Goal: Transaction & Acquisition: Purchase product/service

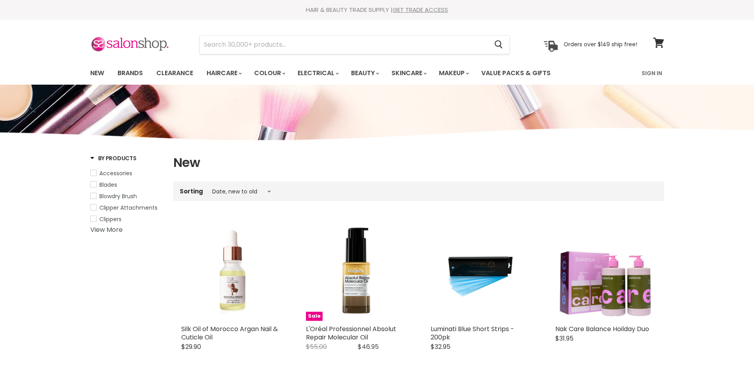
select select "created-descending"
click at [139, 72] on link "Brands" at bounding box center [130, 73] width 37 height 17
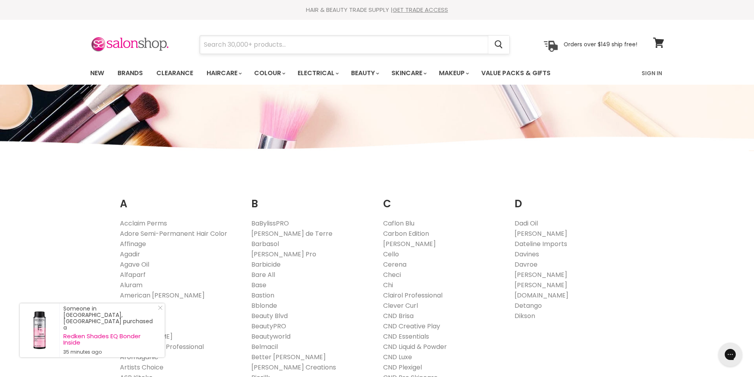
click at [256, 48] on input "Search" at bounding box center [344, 45] width 289 height 18
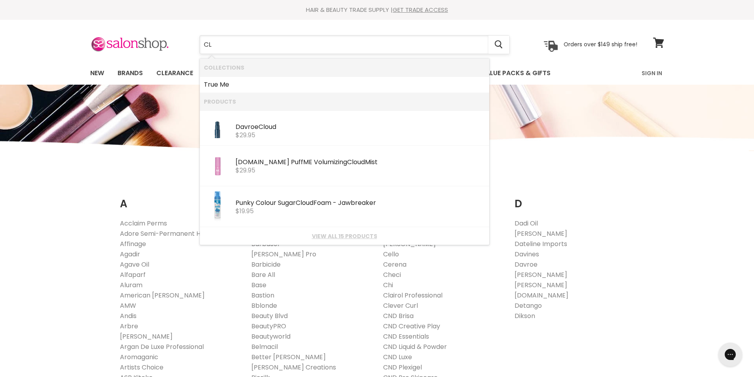
type input "C"
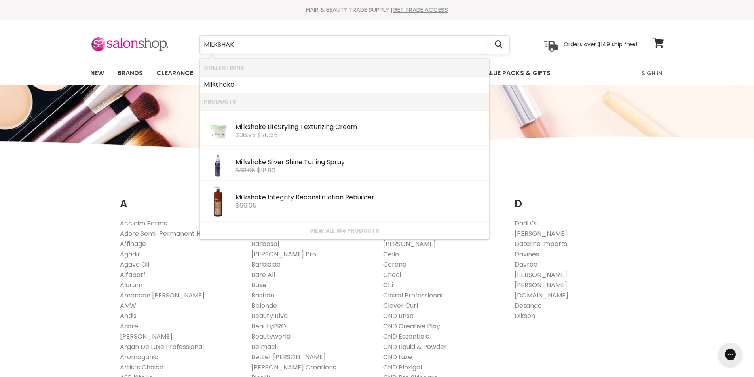
type input "MILKSHAKE"
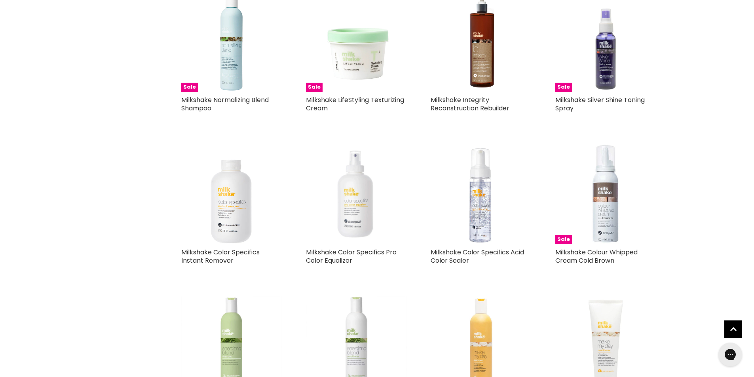
scroll to position [317, 0]
